Goal: Check status: Check status

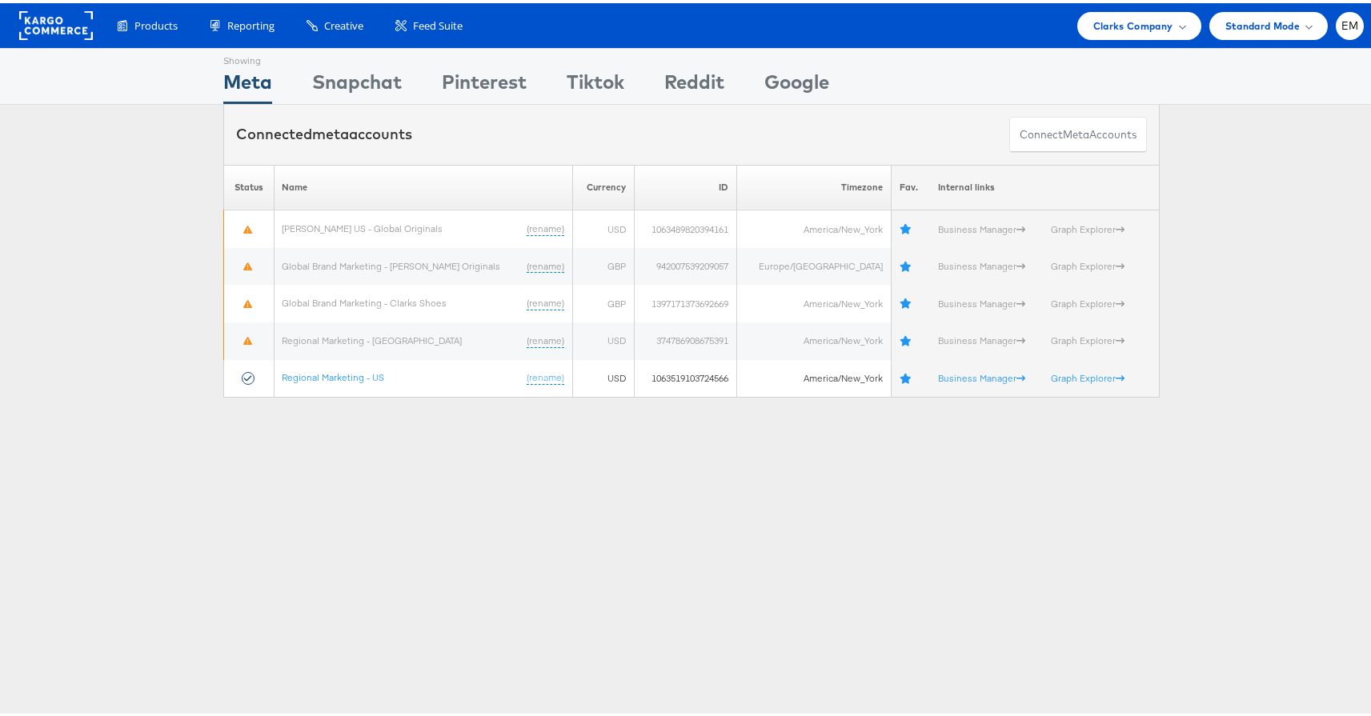
click at [1062, 40] on div "Products Product Catalogs Enhance Your Product Catalog, Map Them to Publishers,…" at bounding box center [691, 22] width 1383 height 45
click at [1095, 31] on div "Clarks Company" at bounding box center [1139, 23] width 124 height 28
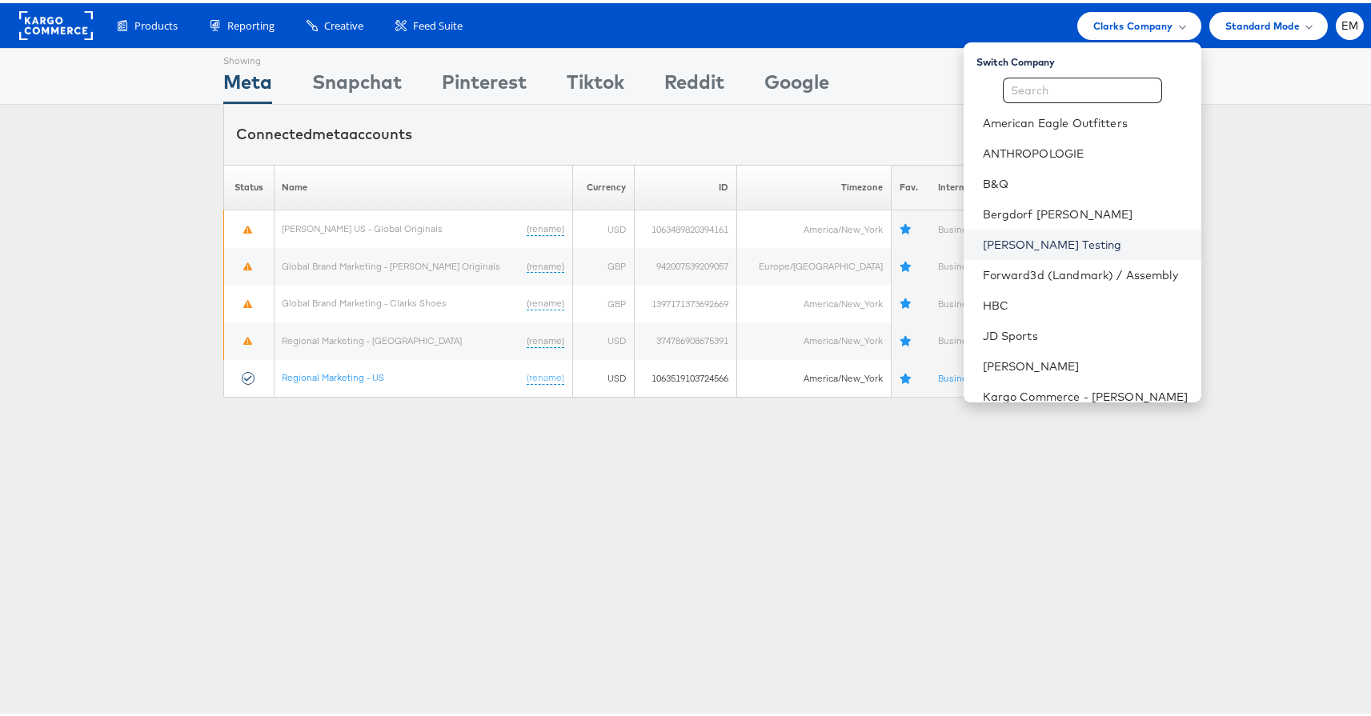
click at [1006, 238] on link "Colin Clarke Testing" at bounding box center [1086, 242] width 206 height 16
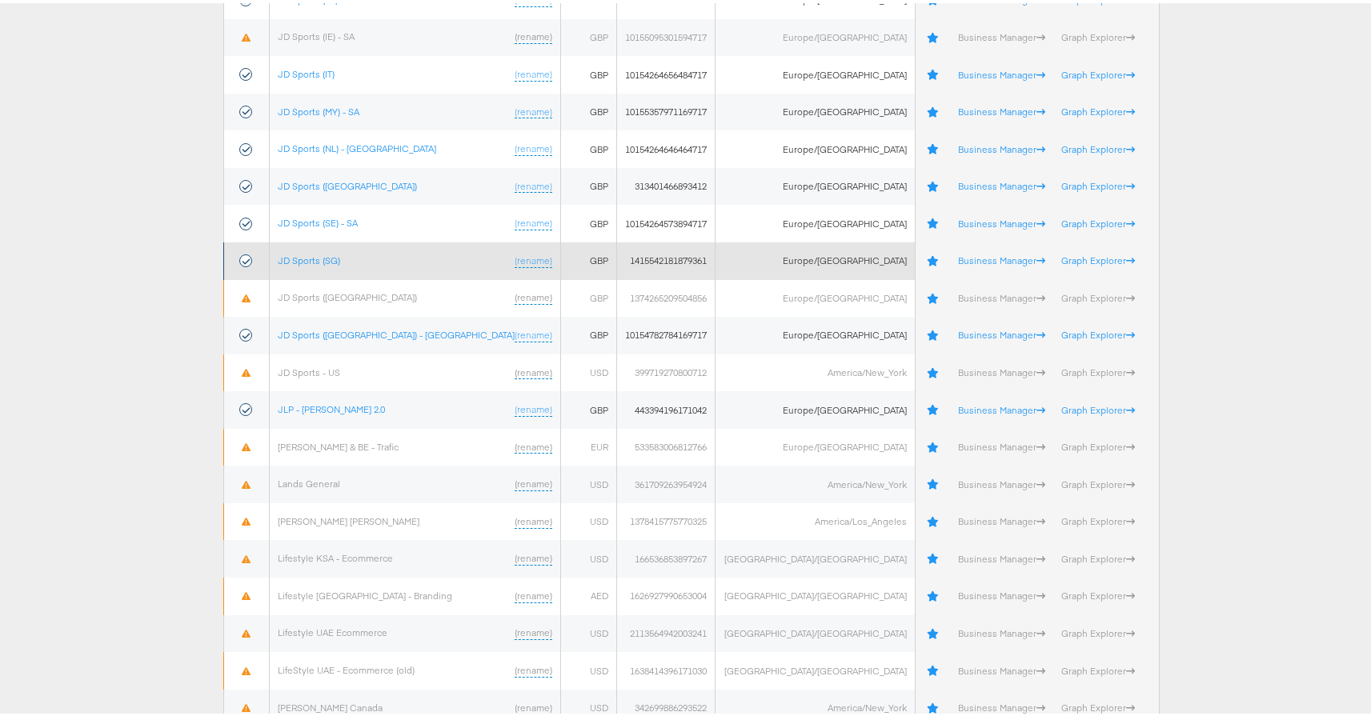
scroll to position [3128, 0]
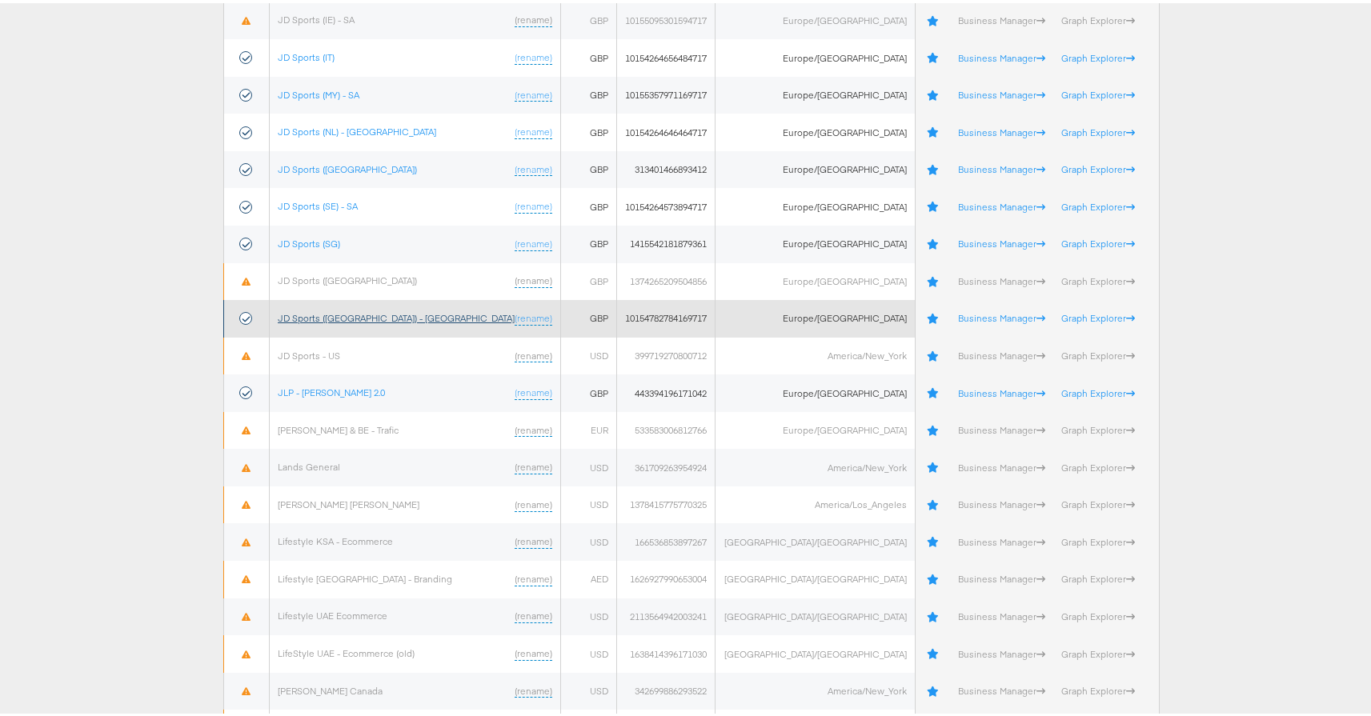
click at [336, 315] on link "JD Sports ([GEOGRAPHIC_DATA]) - [GEOGRAPHIC_DATA]" at bounding box center [396, 315] width 237 height 12
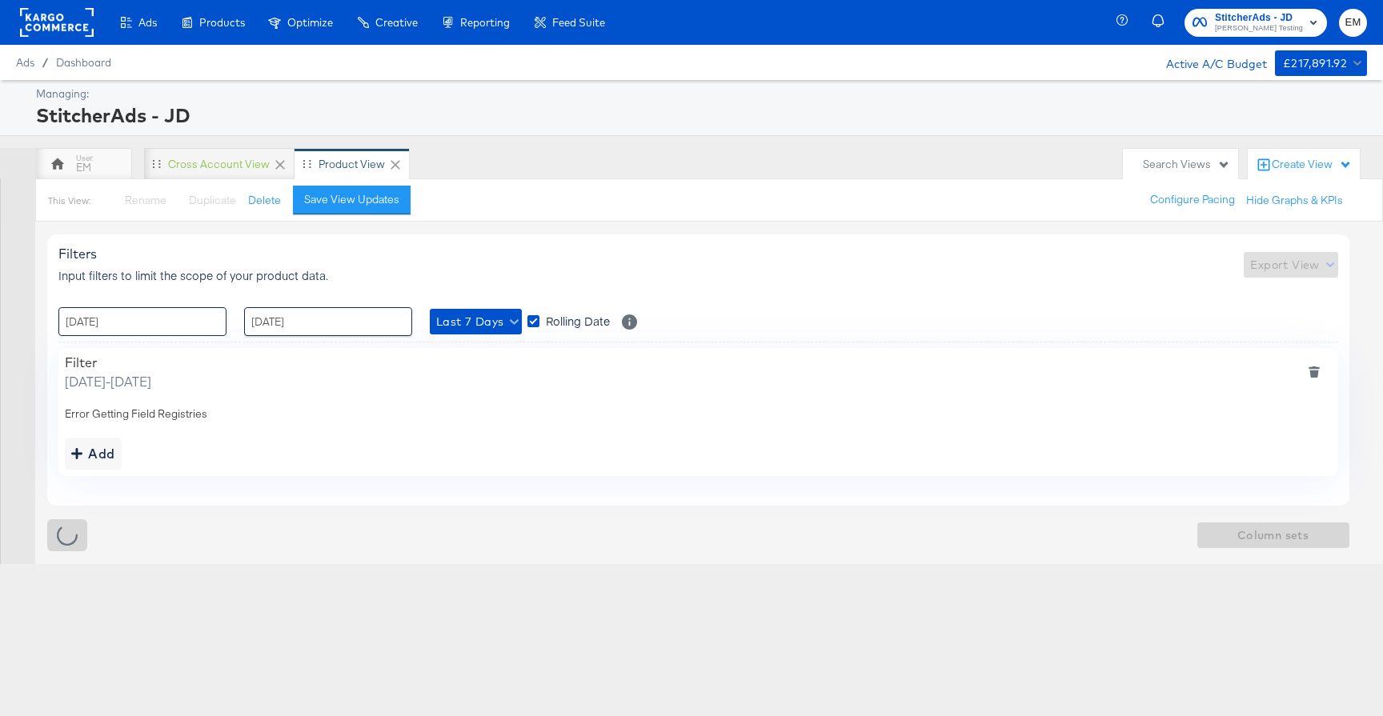
click at [222, 332] on input "[DATE]" at bounding box center [142, 321] width 168 height 29
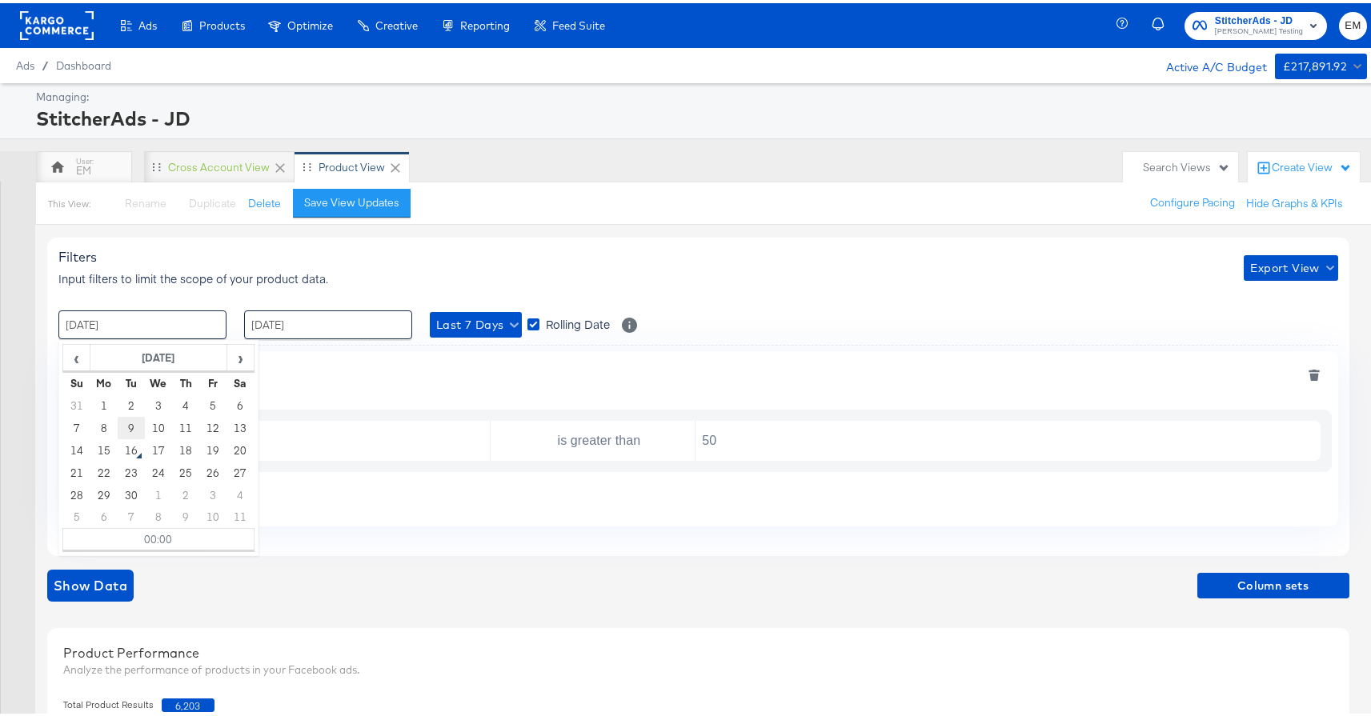
click at [135, 427] on td "9" at bounding box center [131, 425] width 27 height 22
type input "09 / September / 2025 00:00"
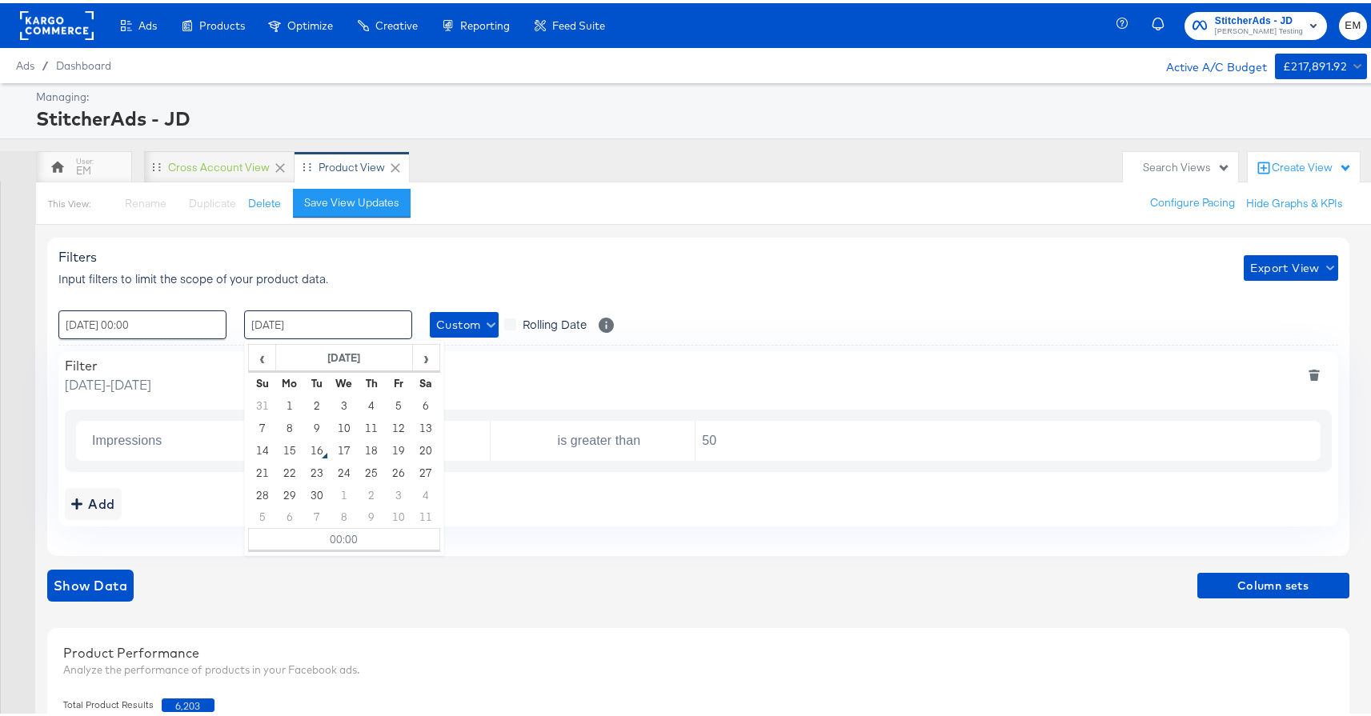
click at [312, 319] on input "20 / March / 2024" at bounding box center [328, 321] width 168 height 29
click at [297, 445] on td "15" at bounding box center [289, 447] width 27 height 22
type input "15 / September / 2025 00:00"
click at [472, 315] on span "Custom" at bounding box center [464, 322] width 56 height 20
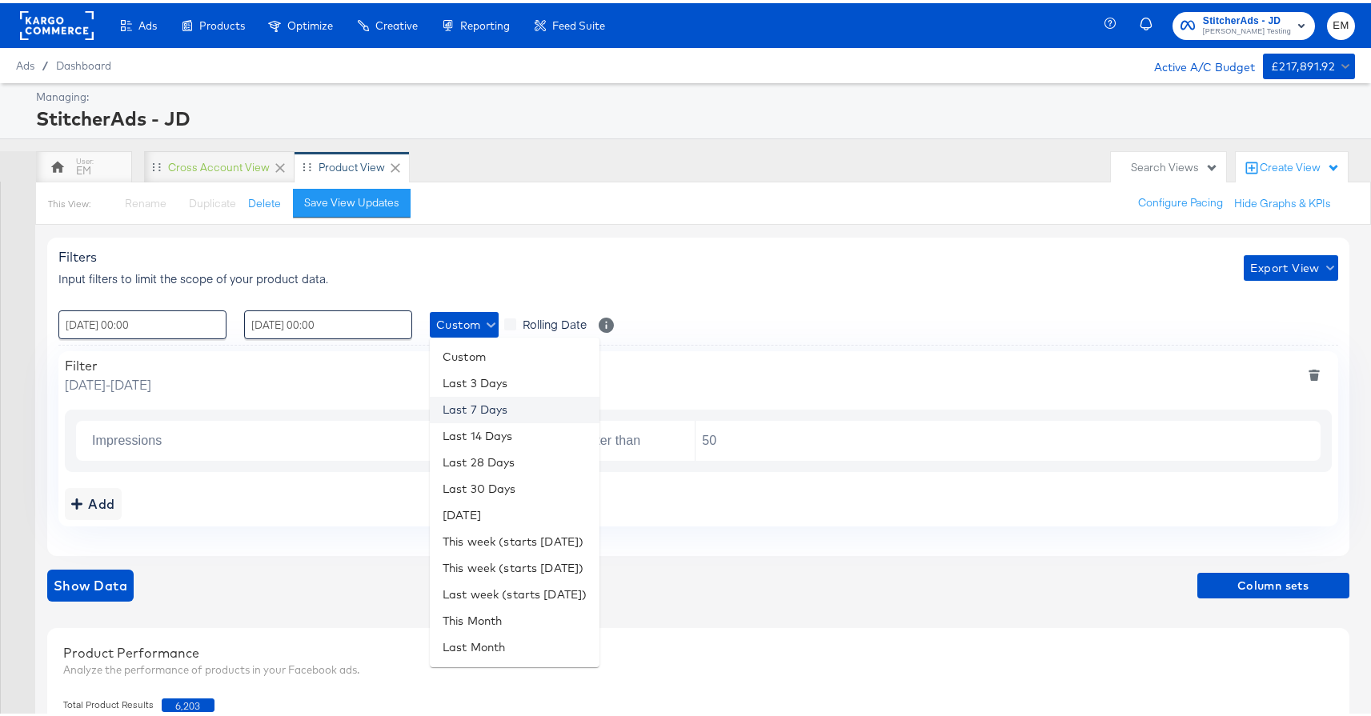
click at [472, 402] on li "Last 7 Days" at bounding box center [515, 407] width 170 height 26
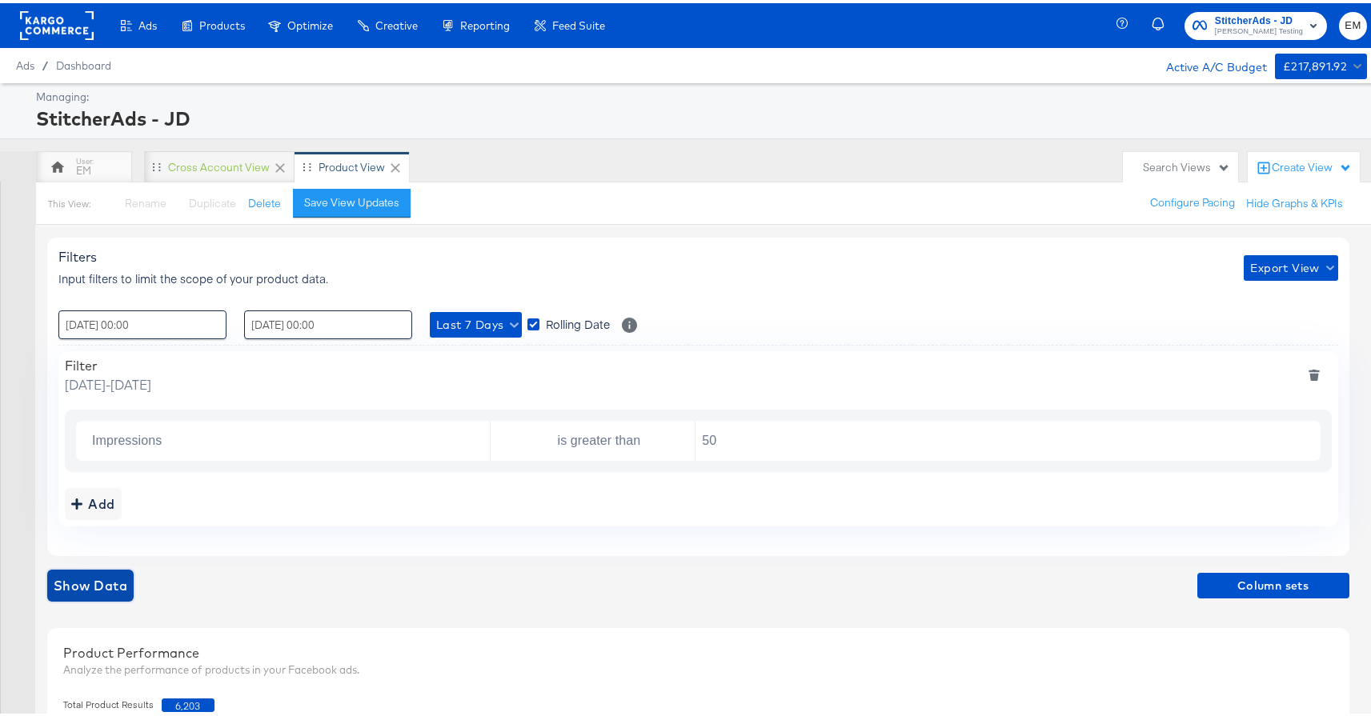
click at [123, 576] on span "Show Data" at bounding box center [91, 582] width 74 height 22
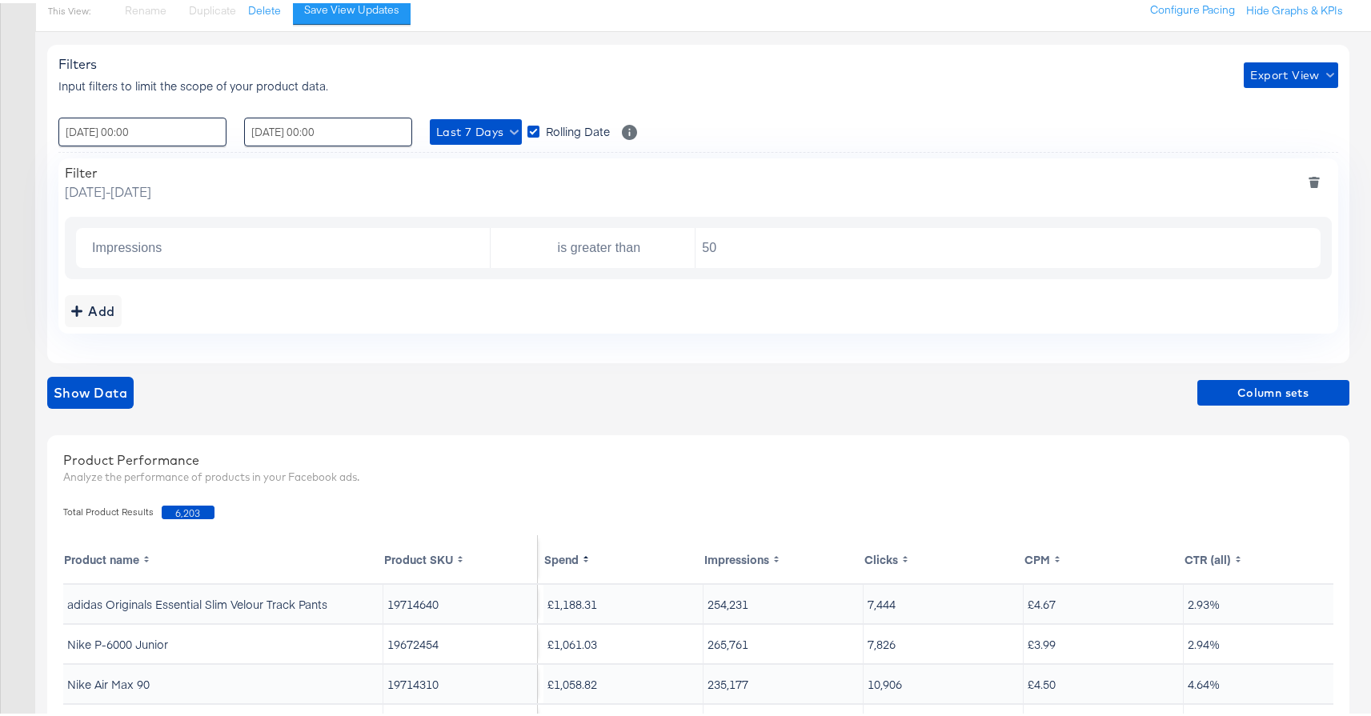
scroll to position [191, 0]
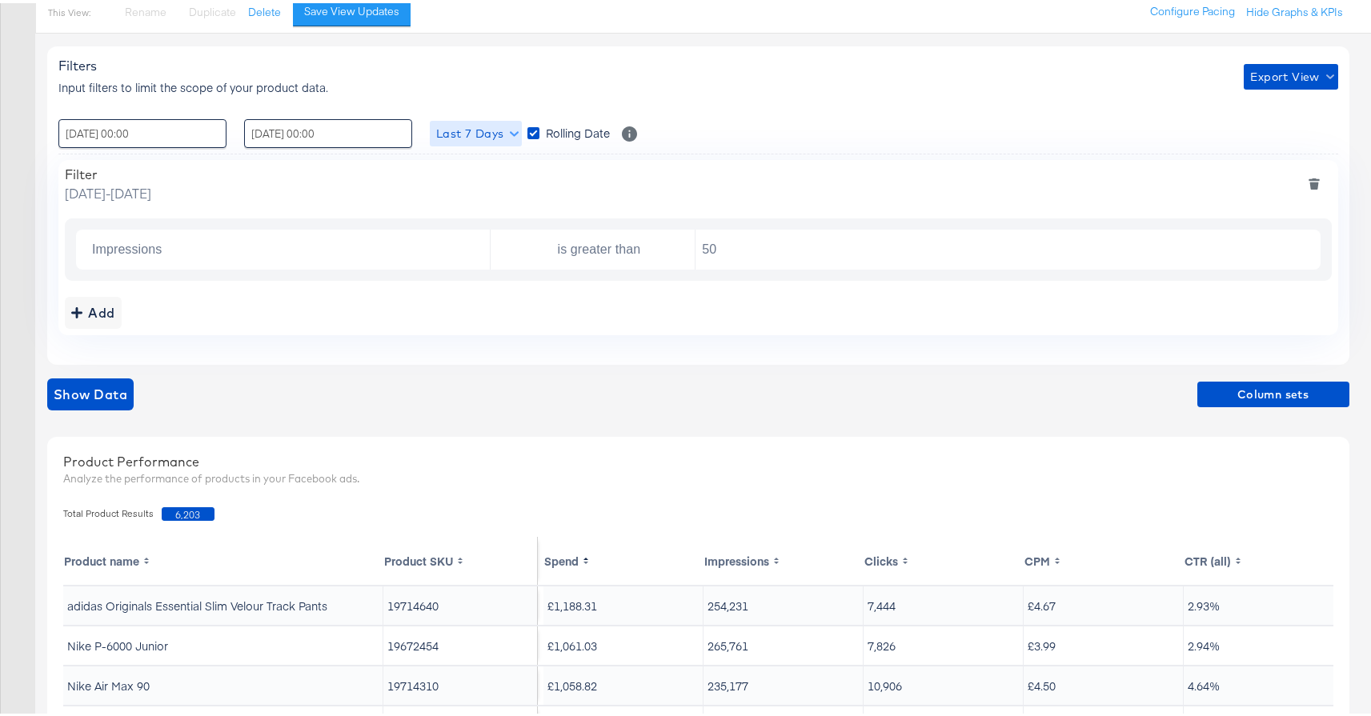
click at [447, 136] on span "Last 7 Days" at bounding box center [475, 131] width 79 height 20
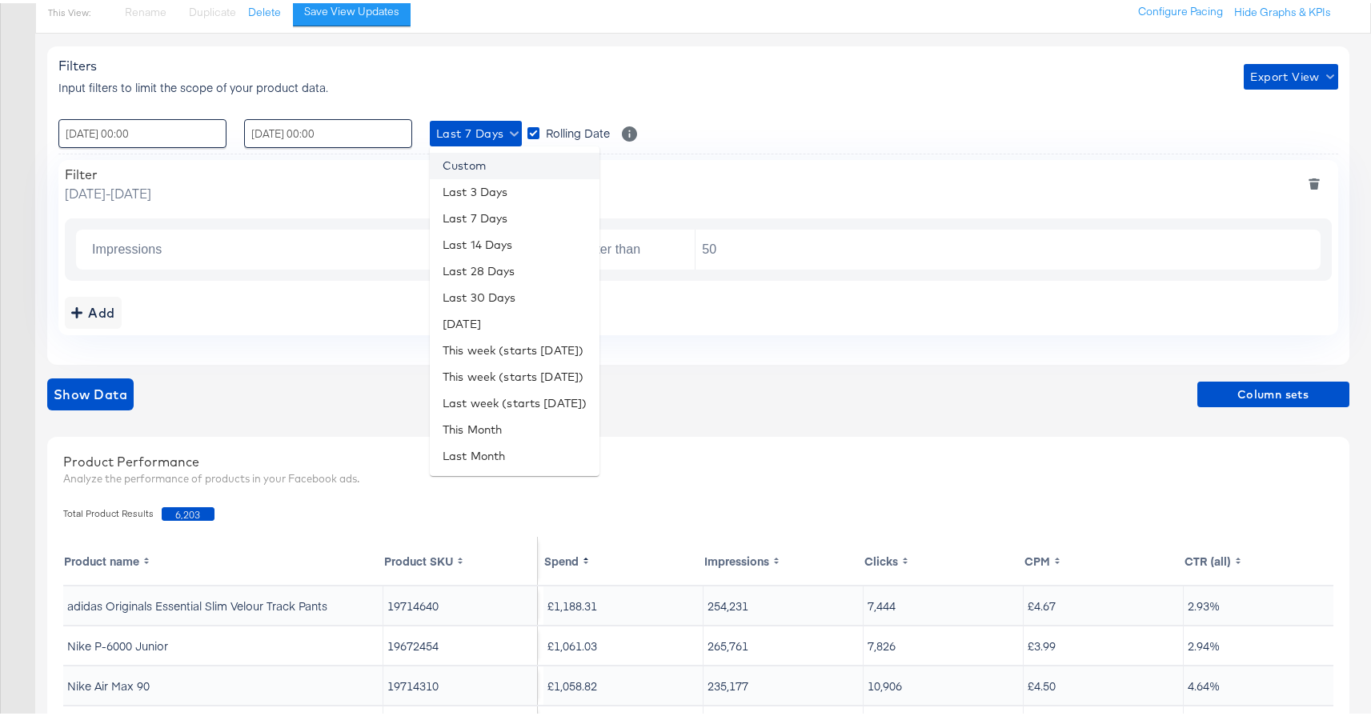
click at [461, 158] on li "Custom" at bounding box center [515, 163] width 170 height 26
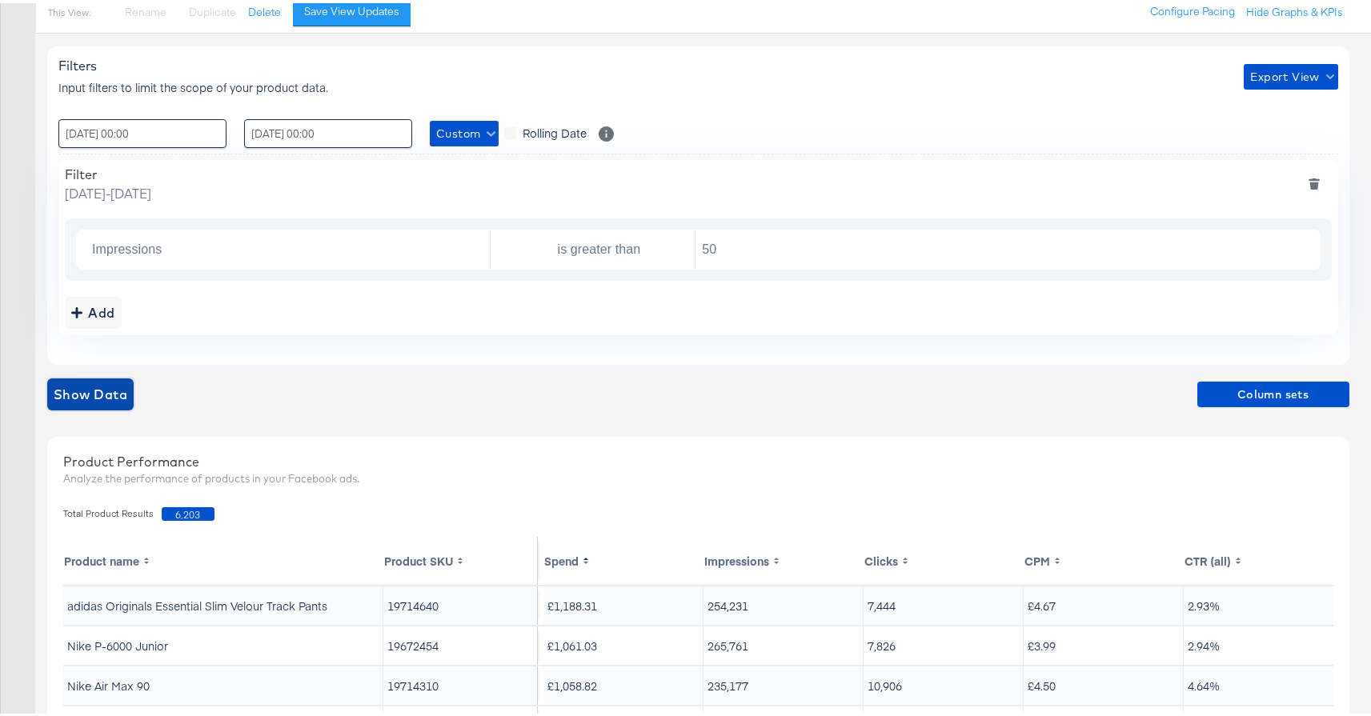
click at [91, 387] on span "Show Data" at bounding box center [91, 391] width 74 height 22
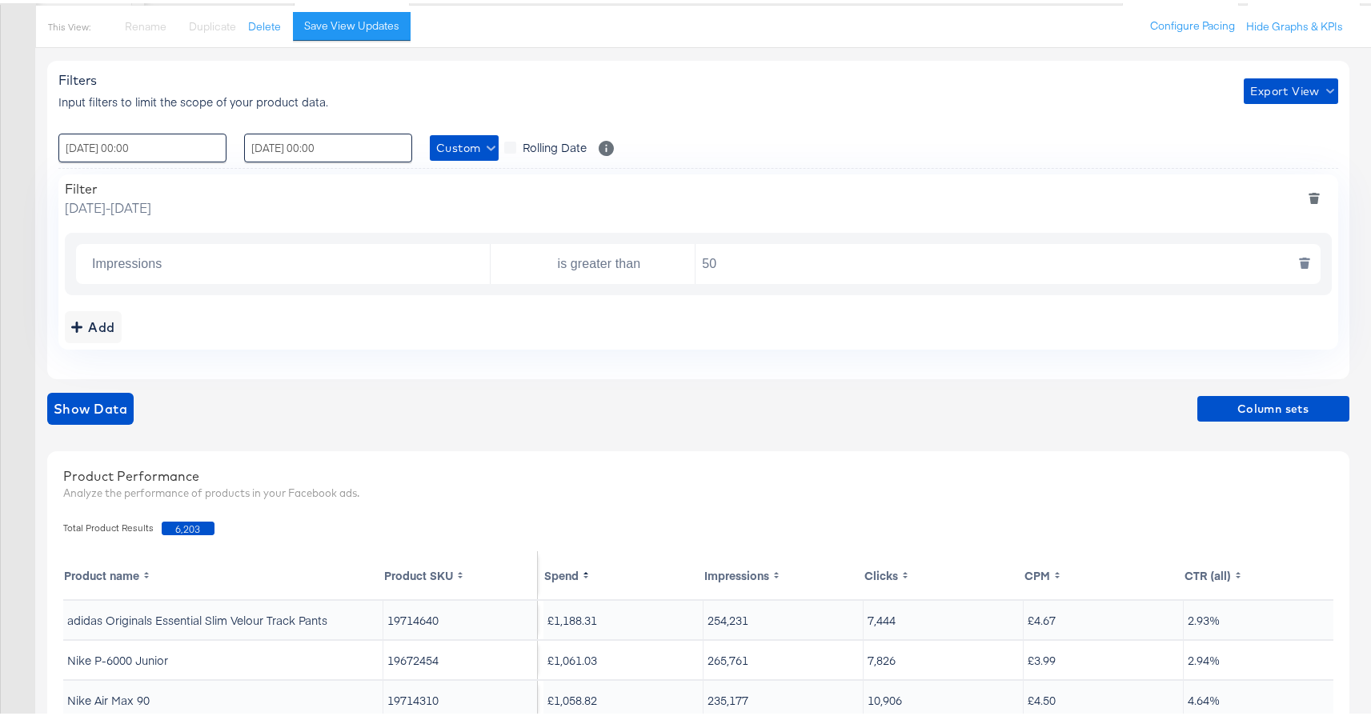
scroll to position [142, 0]
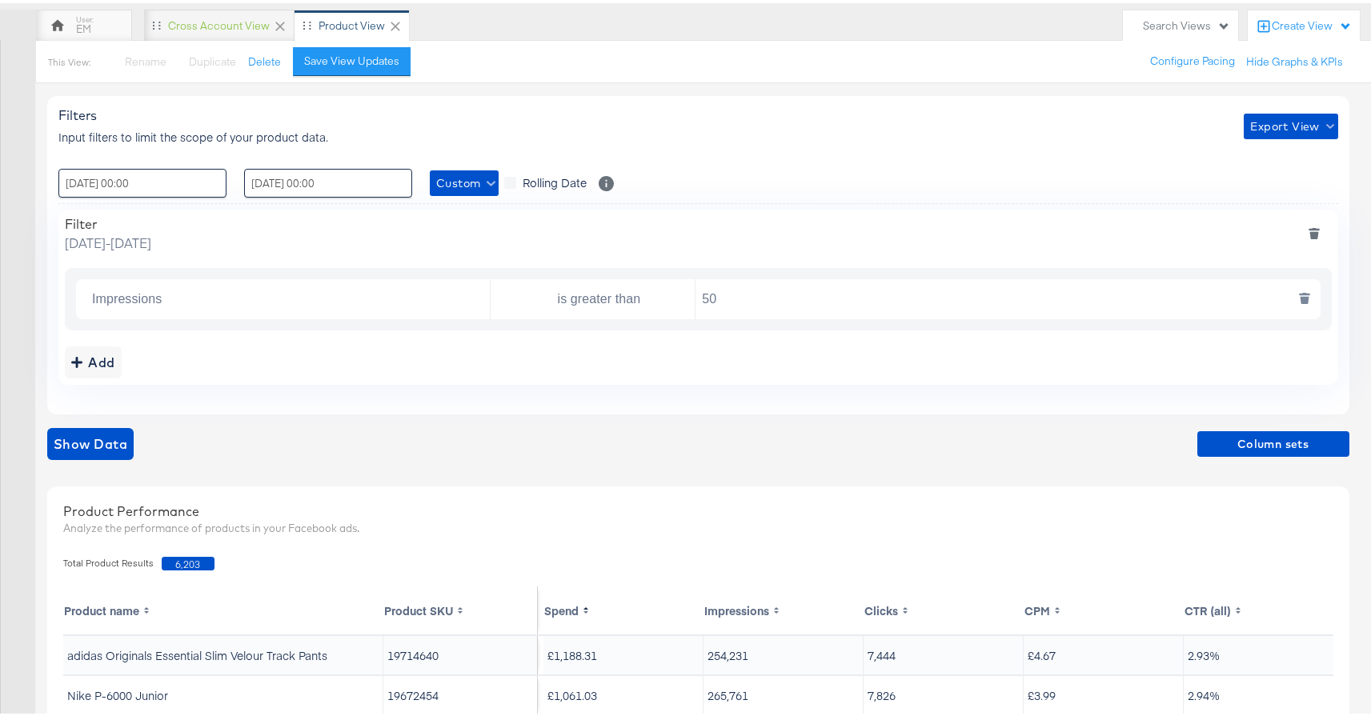
click at [1304, 295] on icon "deletesingle" at bounding box center [1304, 297] width 9 height 7
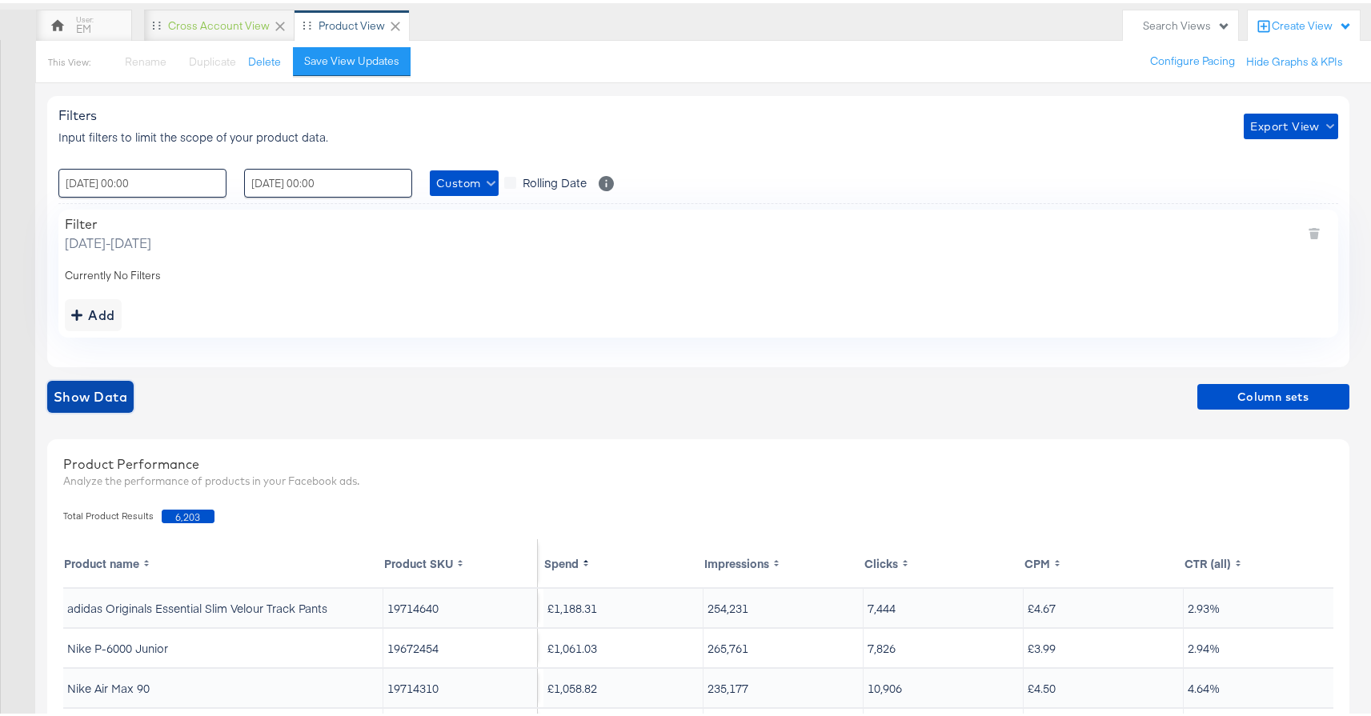
click at [112, 387] on span "Show Data" at bounding box center [91, 394] width 74 height 22
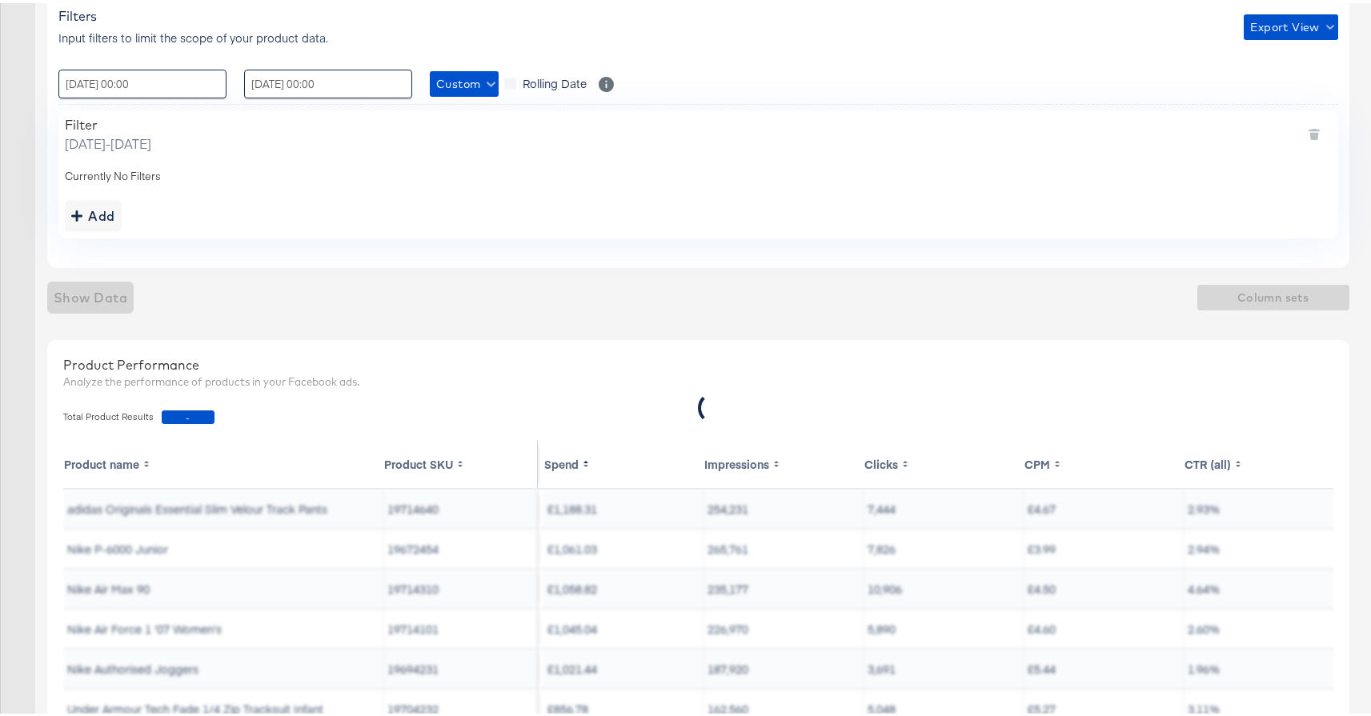
scroll to position [242, 0]
click at [199, 92] on input "09 / September / 2025 00:00" at bounding box center [142, 80] width 168 height 29
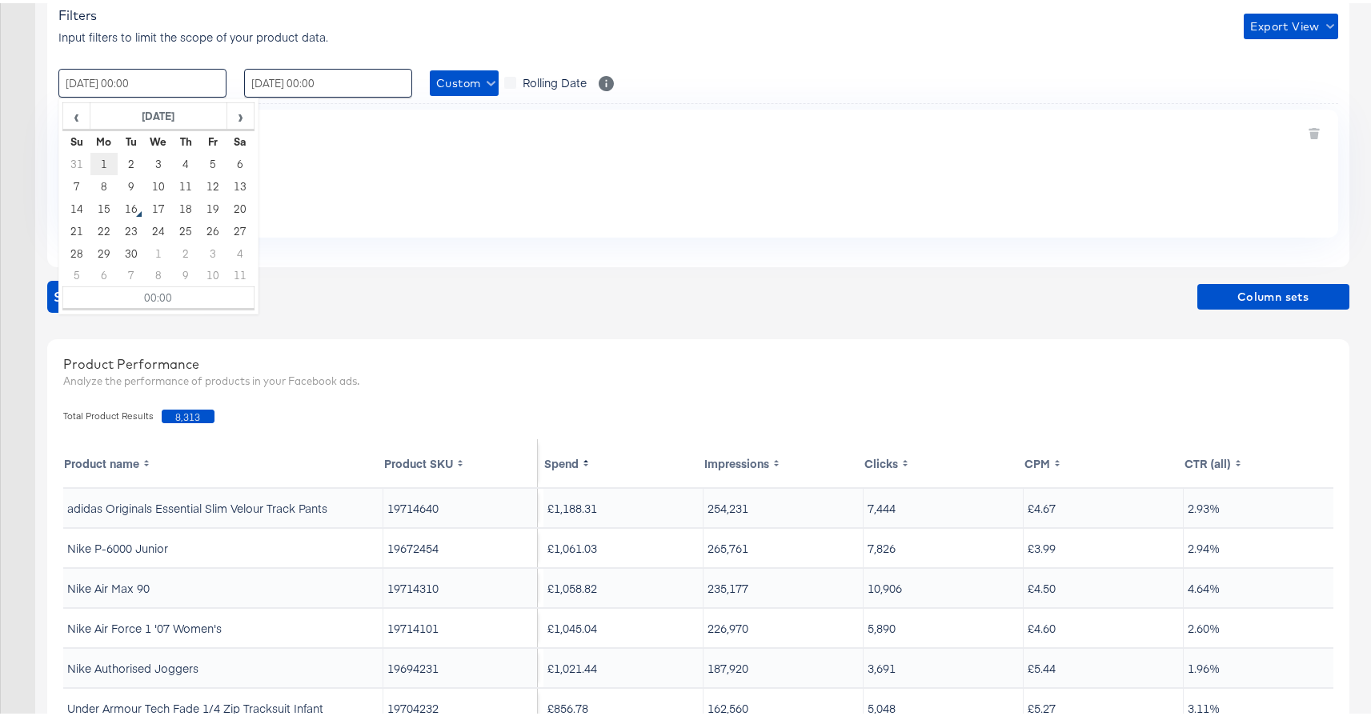
click at [106, 156] on td "1" at bounding box center [103, 161] width 27 height 22
type input "01 / September / 2025 00:00"
click at [263, 83] on input "15 / September / 2025 00:00" at bounding box center [328, 80] width 168 height 29
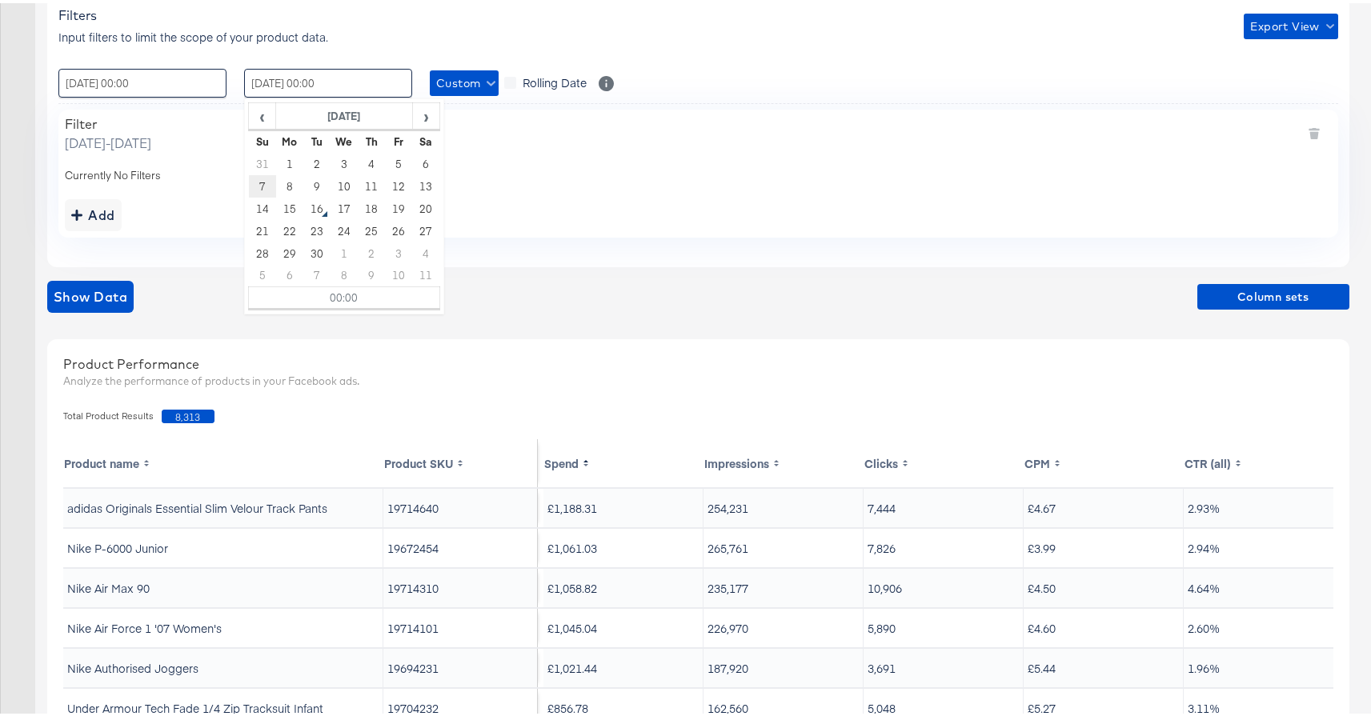
click at [262, 184] on td "7" at bounding box center [262, 183] width 27 height 22
type input "07 / September / 2025 00:00"
click at [170, 217] on div "Add" at bounding box center [698, 212] width 1267 height 32
click at [141, 266] on div "Filters Input filters to limit the scope of your product data. Export View : 01…" at bounding box center [704, 459] width 1314 height 958
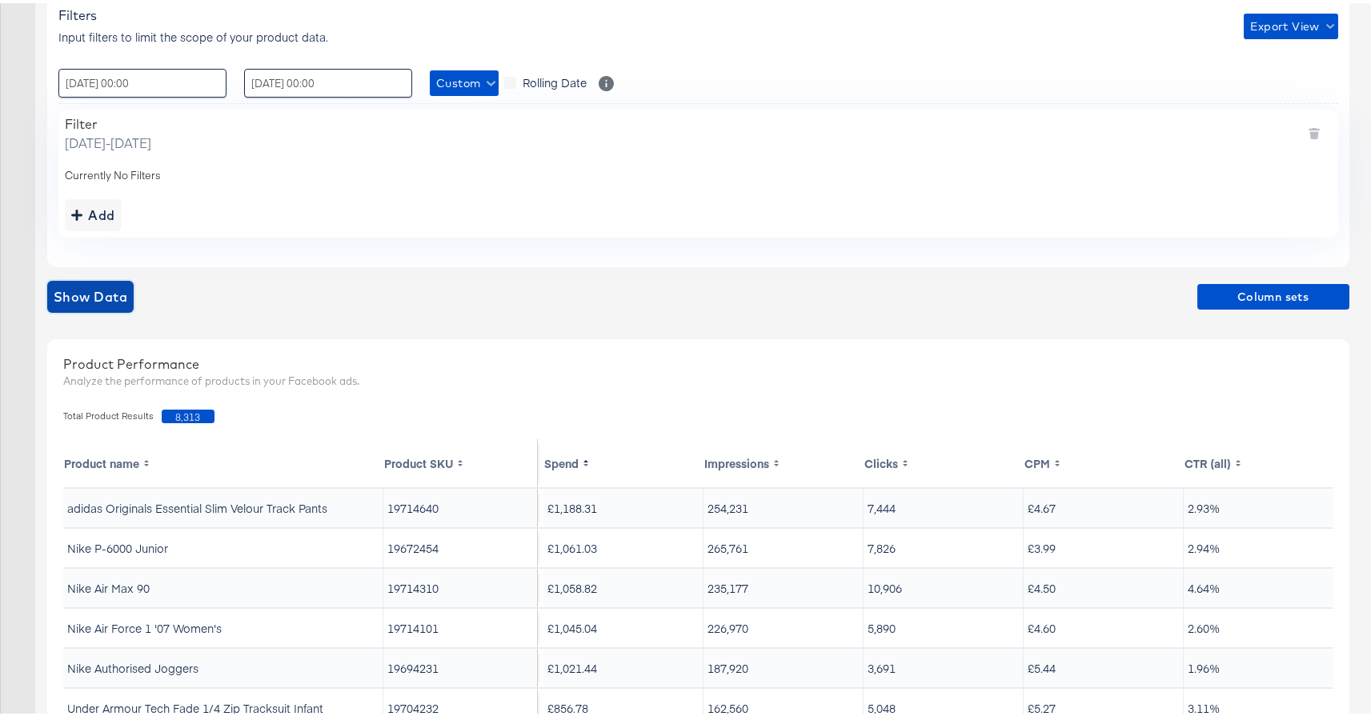
click at [130, 282] on button "Show Data" at bounding box center [90, 294] width 86 height 32
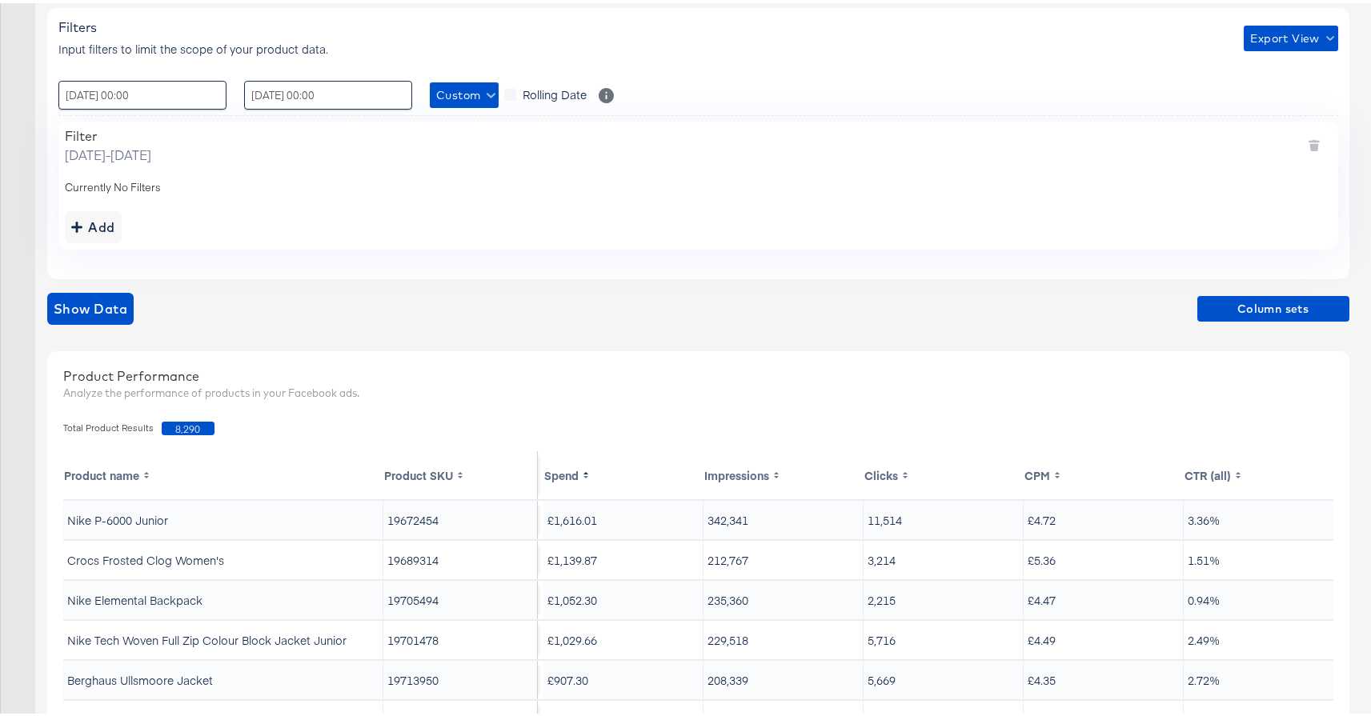
scroll to position [291, 0]
